Goal: Transaction & Acquisition: Purchase product/service

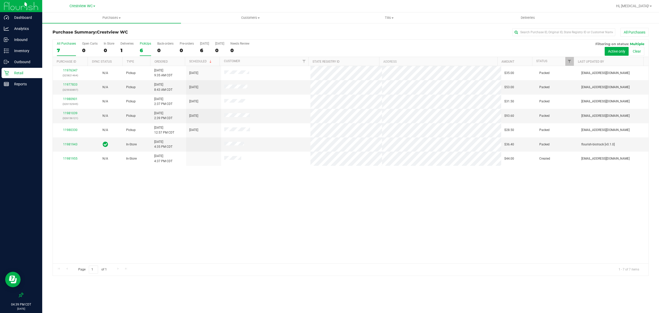
click at [143, 50] on div "6" at bounding box center [145, 50] width 11 height 6
click at [0, 0] on input "PickUps 6" at bounding box center [0, 0] width 0 height 0
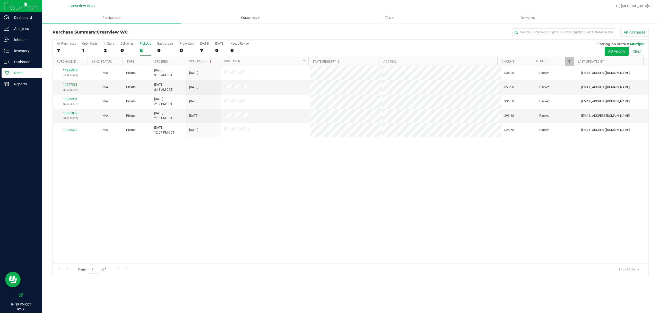
click at [245, 18] on span "Customers" at bounding box center [250, 17] width 138 height 5
click at [219, 32] on li "All customers" at bounding box center [250, 31] width 139 height 6
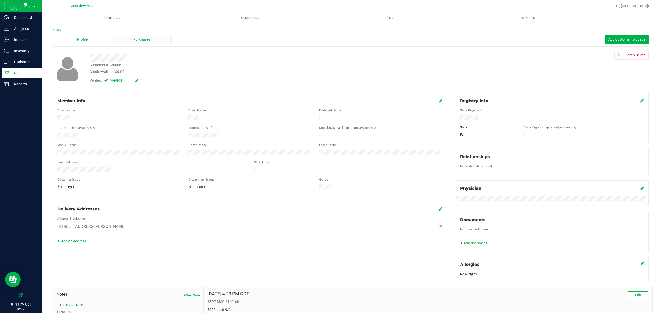
click at [135, 40] on span "Purchases" at bounding box center [141, 39] width 17 height 5
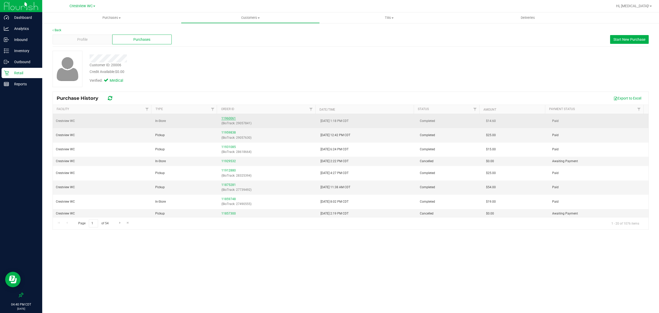
click at [230, 119] on link "11960061" at bounding box center [228, 118] width 14 height 4
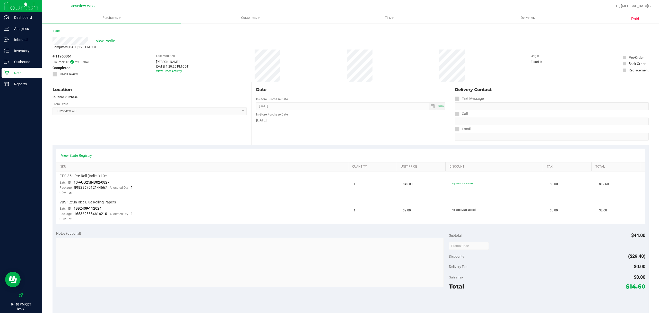
click at [85, 154] on link "View State Registry" at bounding box center [76, 155] width 31 height 5
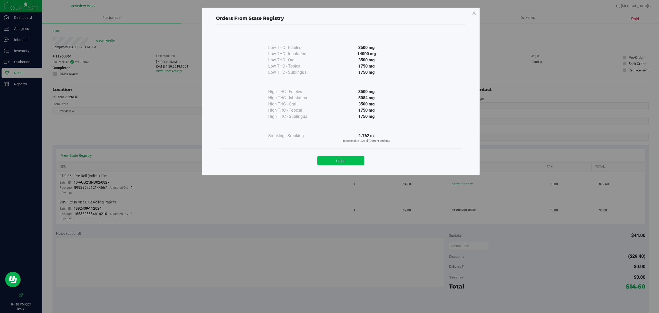
click at [344, 162] on button "Close" at bounding box center [340, 160] width 47 height 9
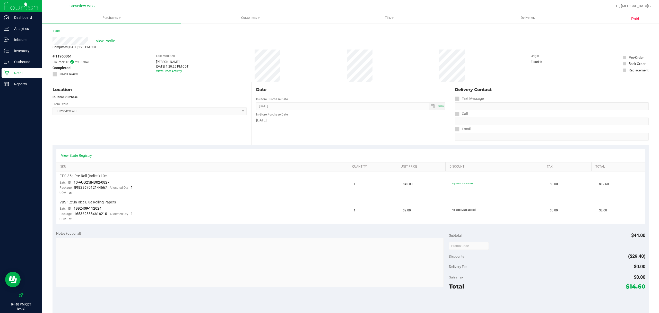
click at [240, 146] on div "View State Registry SKU Quantity Unit Price Discount Tax Total FT 0.35g Pre-Rol…" at bounding box center [351, 186] width 596 height 82
click at [111, 41] on span "View Profile" at bounding box center [106, 40] width 21 height 5
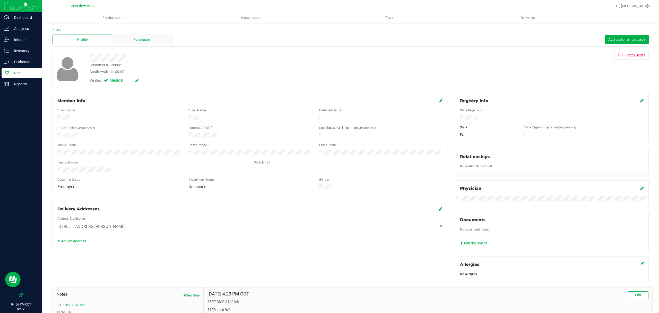
click at [150, 36] on div "Purchases" at bounding box center [142, 39] width 60 height 10
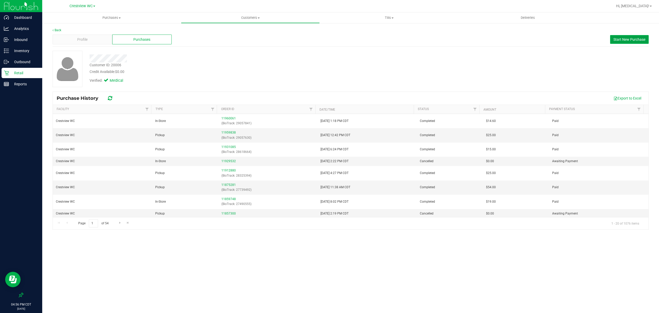
click at [621, 39] on span "Start New Purchase" at bounding box center [629, 39] width 32 height 4
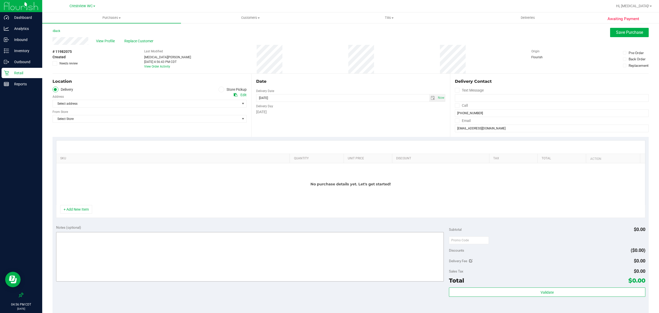
click at [76, 213] on button "+ Add New Item" at bounding box center [76, 209] width 32 height 9
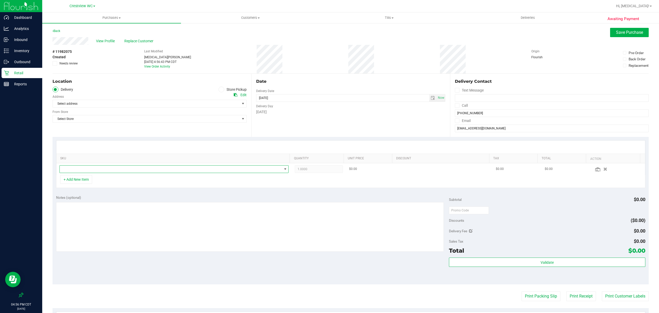
click at [97, 168] on span "NO DATA FOUND" at bounding box center [171, 168] width 222 height 7
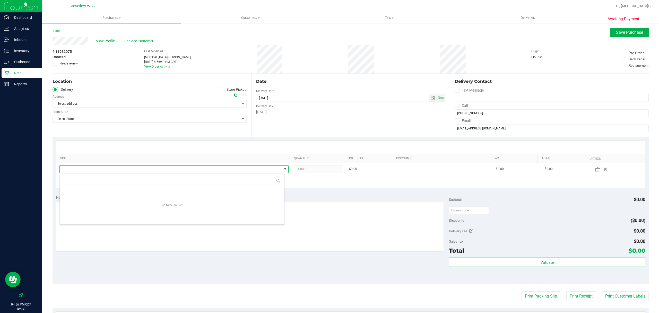
scroll to position [8, 225]
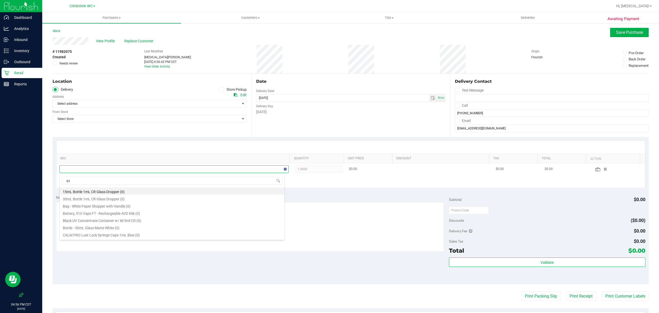
type input "gas"
click at [117, 181] on input "gas" at bounding box center [172, 181] width 221 height 8
click at [225, 88] on label "Store Pickup" at bounding box center [233, 90] width 28 height 6
click at [0, 0] on input "Store Pickup" at bounding box center [0, 0] width 0 height 0
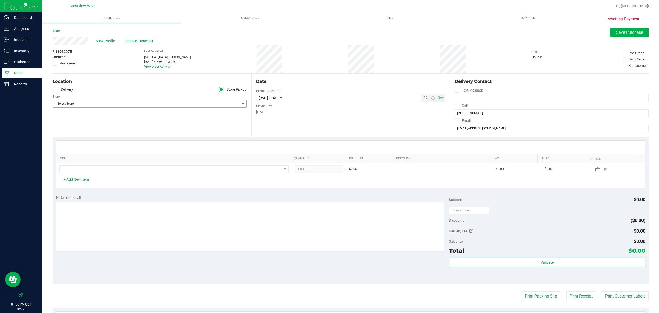
click at [212, 107] on span "Select Store" at bounding box center [146, 103] width 187 height 7
click at [84, 168] on li "Crestview WC" at bounding box center [149, 166] width 192 height 8
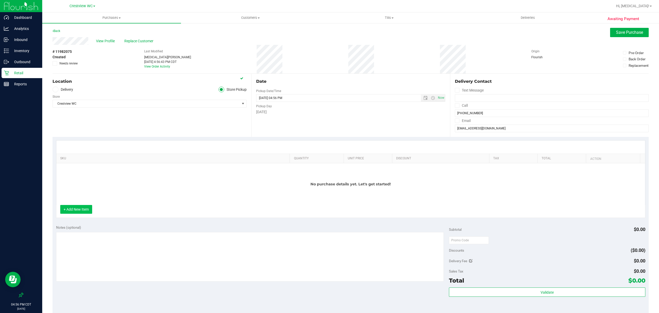
click at [77, 207] on button "+ Add New Item" at bounding box center [76, 209] width 32 height 9
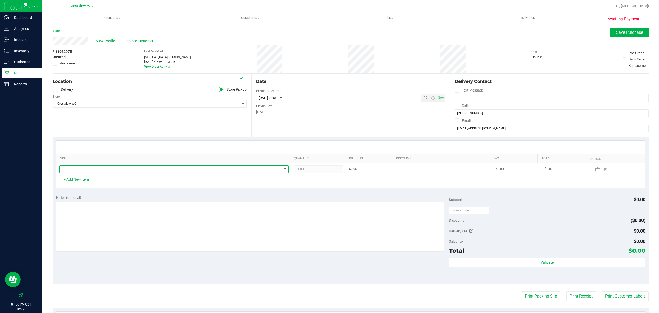
click at [92, 169] on span "NO DATA FOUND" at bounding box center [171, 168] width 222 height 7
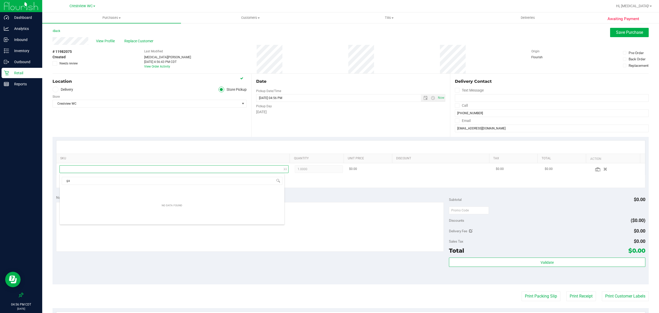
type input "gas"
click at [124, 206] on li "FT 3.5g Cannabis Flower [PERSON_NAME] Grapes (Hybrid) (4)" at bounding box center [172, 205] width 225 height 7
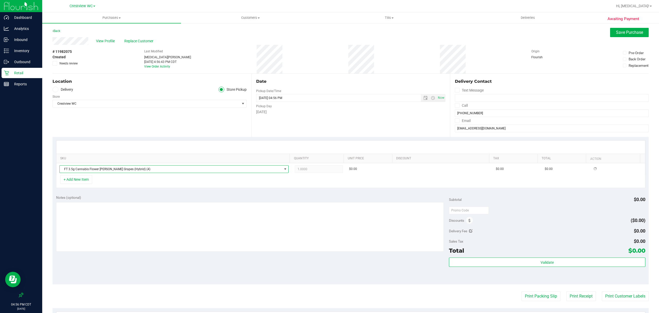
click at [131, 197] on div "Notes (optional)" at bounding box center [252, 197] width 393 height 5
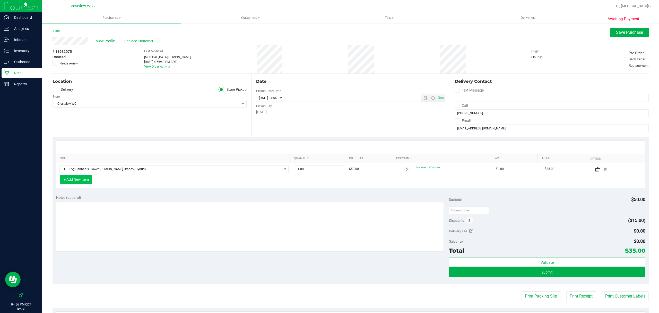
click at [76, 180] on button "+ Add New Item" at bounding box center [76, 179] width 32 height 9
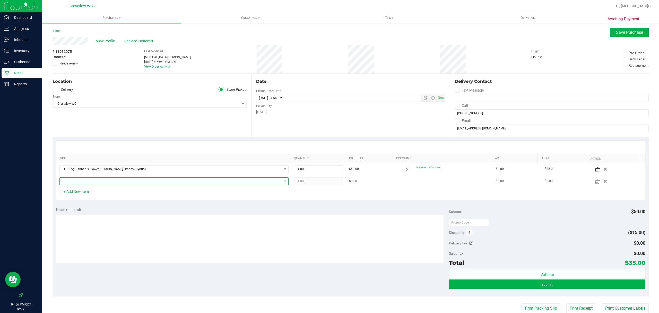
click at [100, 185] on span "NO DATA FOUND" at bounding box center [171, 180] width 222 height 7
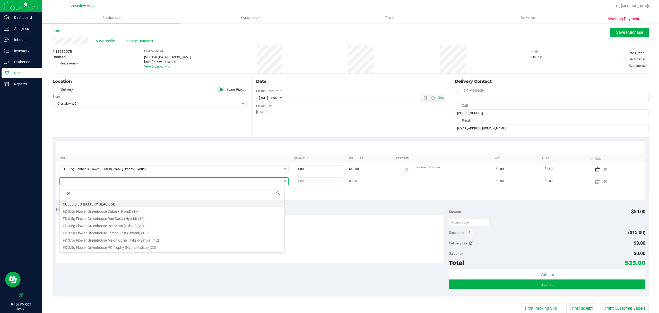
type input "gas"
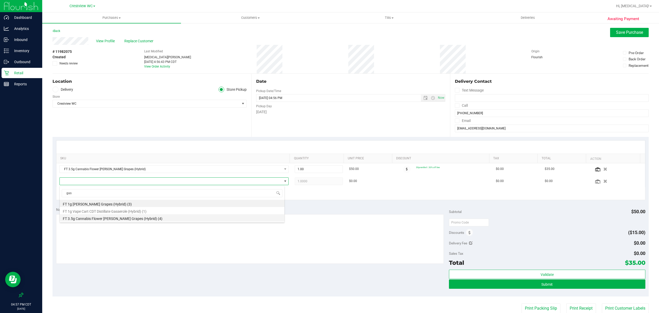
click at [142, 220] on li "FT 3.5g Cannabis Flower [PERSON_NAME] Grapes (Hybrid) (4)" at bounding box center [172, 217] width 225 height 7
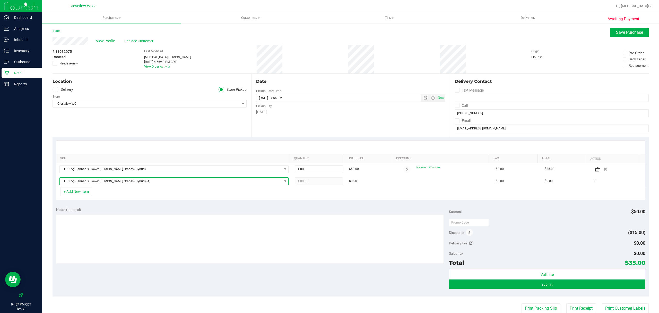
click at [161, 198] on div "+ Add New Item" at bounding box center [350, 193] width 589 height 13
click at [224, 250] on textarea at bounding box center [250, 238] width 388 height 49
type textarea "emp discount please"
click at [541, 283] on span "Submit" at bounding box center [546, 284] width 11 height 4
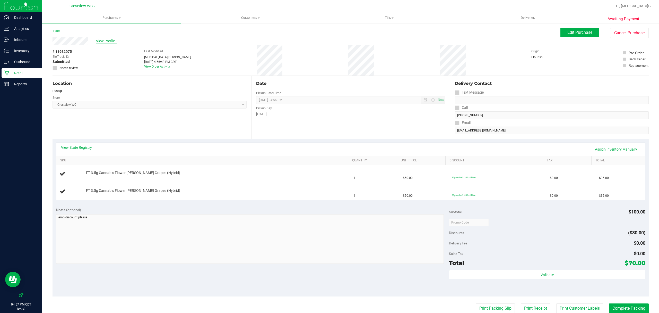
click at [101, 40] on span "View Profile" at bounding box center [106, 40] width 21 height 5
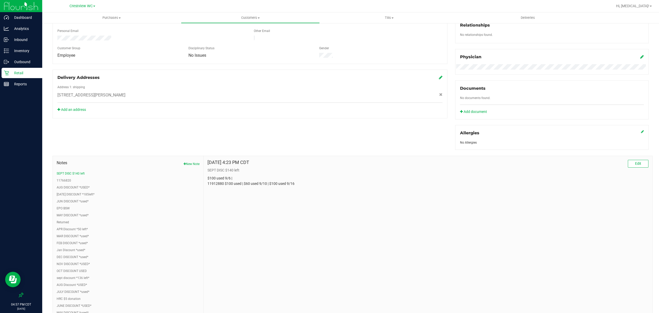
scroll to position [137, 0]
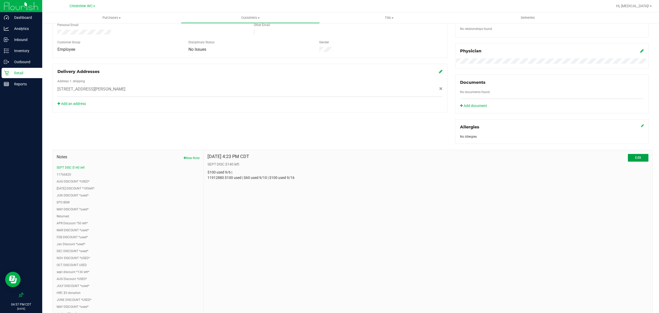
click at [635, 156] on span "Edit" at bounding box center [638, 157] width 6 height 4
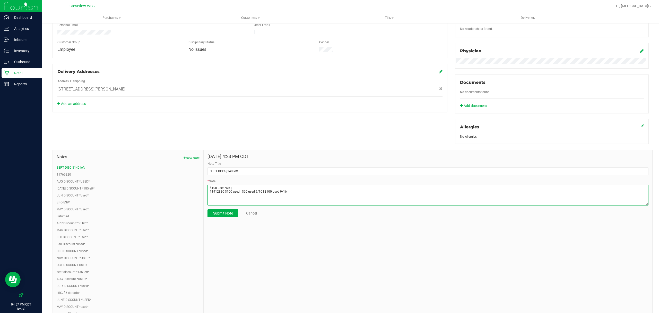
click at [401, 203] on textarea "* Note" at bounding box center [427, 195] width 441 height 21
type textarea "$100 used 9/6 | 11912880 $100 used | $60 used 9/10 | $100 used 9/16 | $100 used…"
click at [215, 217] on button "Submit Note" at bounding box center [222, 213] width 31 height 8
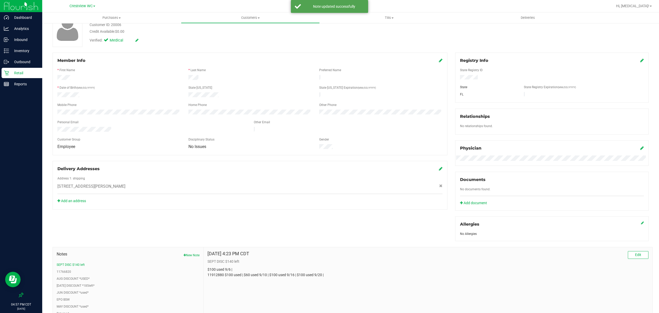
scroll to position [103, 0]
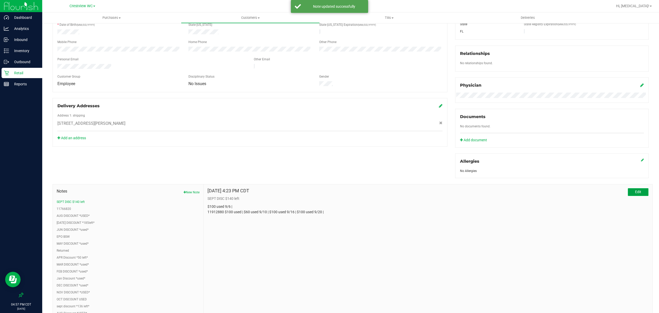
click at [635, 191] on span "Edit" at bounding box center [638, 191] width 6 height 4
click at [227, 206] on input "SEPT DISC $140 left" at bounding box center [427, 205] width 441 height 8
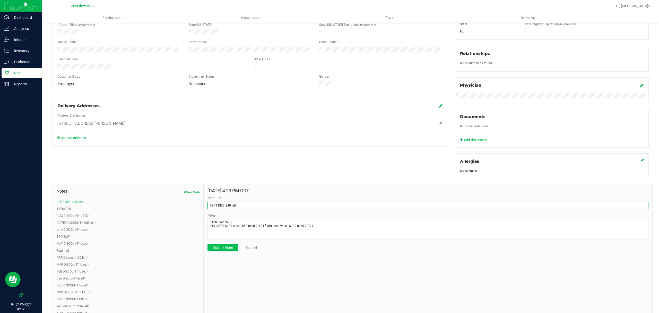
type input "SEPT DISC $40 left"
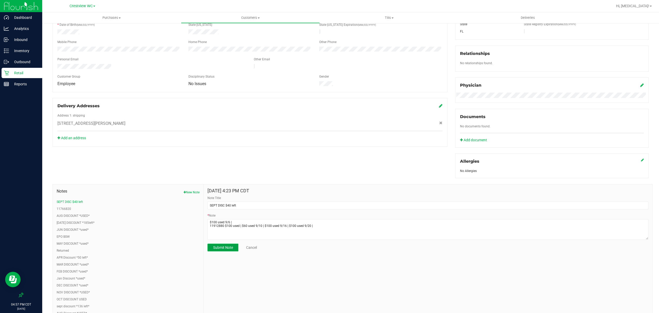
click at [224, 251] on button "Submit Note" at bounding box center [222, 247] width 31 height 8
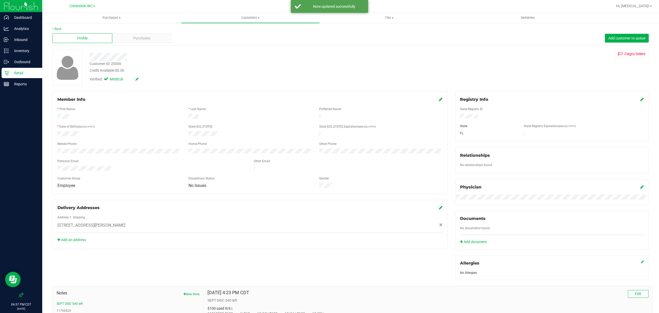
scroll to position [0, 0]
click at [138, 39] on span "Purchases" at bounding box center [141, 39] width 17 height 5
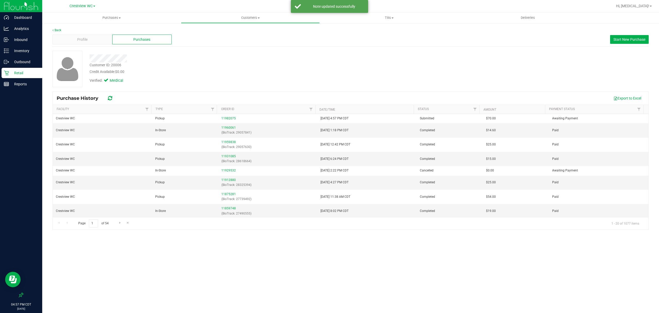
click at [351, 61] on div at bounding box center [237, 58] width 302 height 8
click at [18, 71] on p "Retail" at bounding box center [24, 73] width 31 height 6
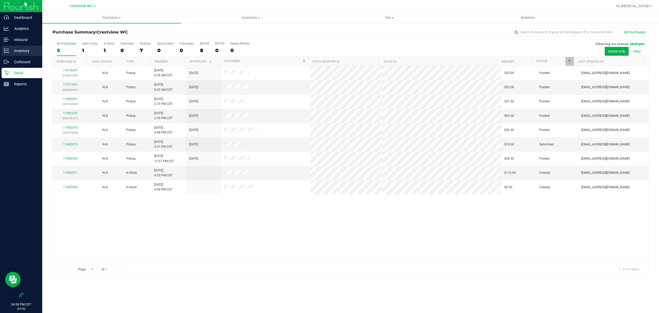
click at [18, 54] on div "Inventory" at bounding box center [22, 51] width 41 height 10
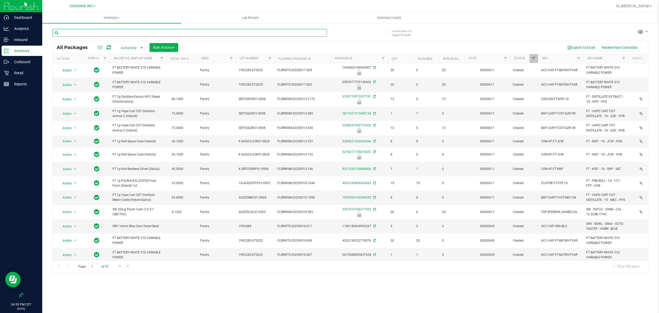
click at [67, 31] on input "text" at bounding box center [190, 33] width 274 height 8
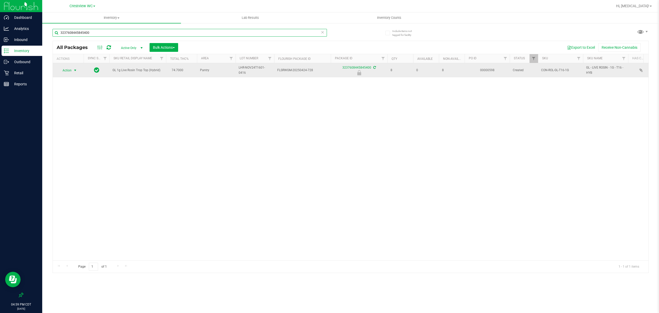
type input "3237608445845400"
click at [73, 71] on span "select" at bounding box center [75, 70] width 4 height 4
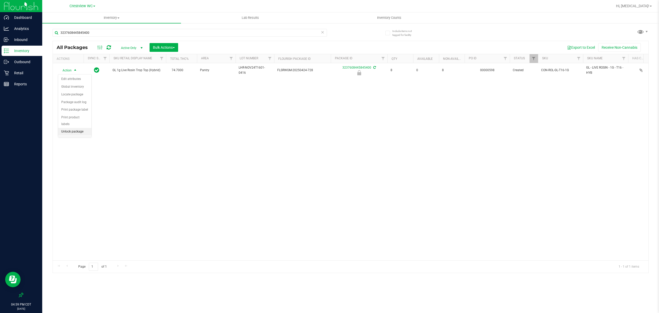
click at [77, 134] on li "Unlock package" at bounding box center [74, 132] width 33 height 8
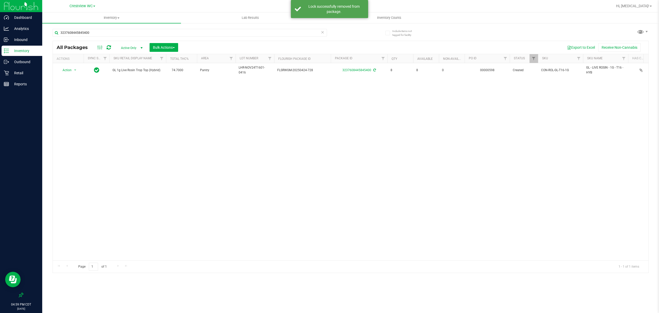
drag, startPoint x: 212, startPoint y: 127, endPoint x: 0, endPoint y: 119, distance: 211.7
click at [211, 127] on div "Action Action Adjust qty Create package Edit attributes Global inventory Locate…" at bounding box center [351, 161] width 596 height 197
click at [15, 71] on p "Retail" at bounding box center [24, 73] width 31 height 6
